Goal: Information Seeking & Learning: Learn about a topic

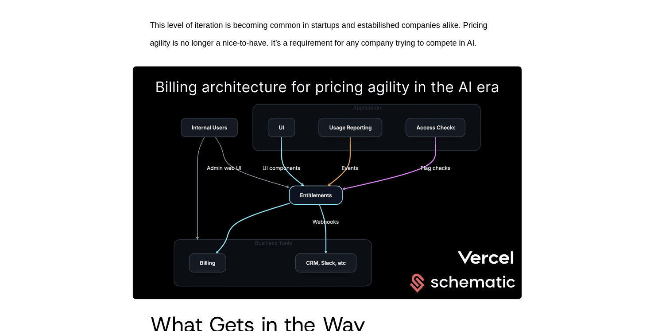
scroll to position [724, 0]
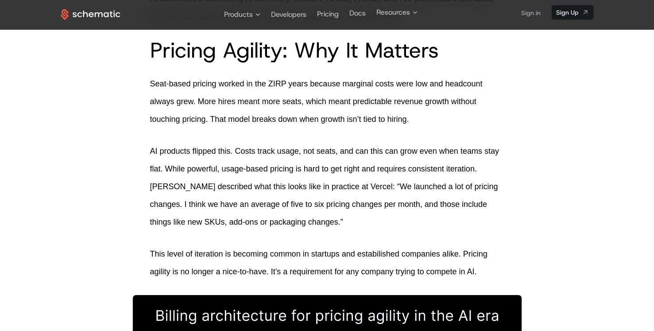
scroll to position [302, 0]
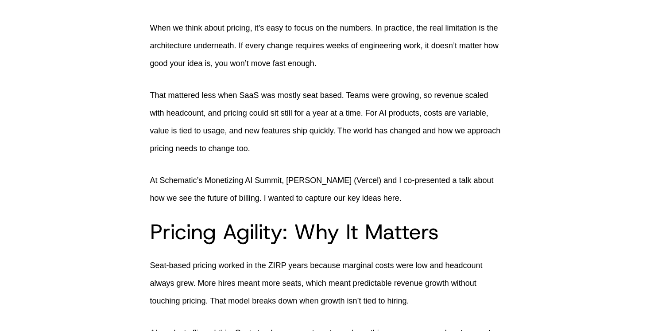
click at [427, 97] on p "That mattered less when SaaS was mostly seat based. Teams were growing, so reve…" at bounding box center [327, 121] width 354 height 71
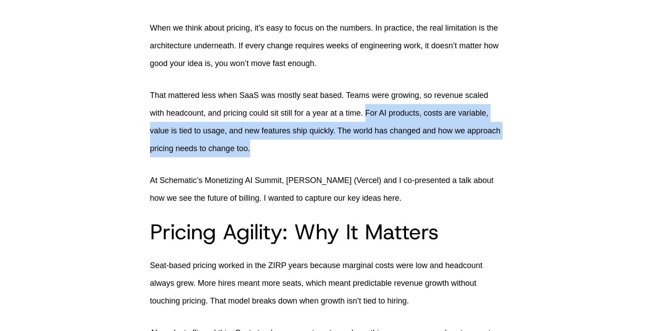
drag, startPoint x: 347, startPoint y: 129, endPoint x: 369, endPoint y: 97, distance: 39.8
click at [369, 97] on p "That mattered less when SaaS was mostly seat based. Teams were growing, so reve…" at bounding box center [327, 121] width 354 height 71
copy p "For AI products, costs are variable, value is tied to usage, and new features s…"
